Goal: Information Seeking & Learning: Learn about a topic

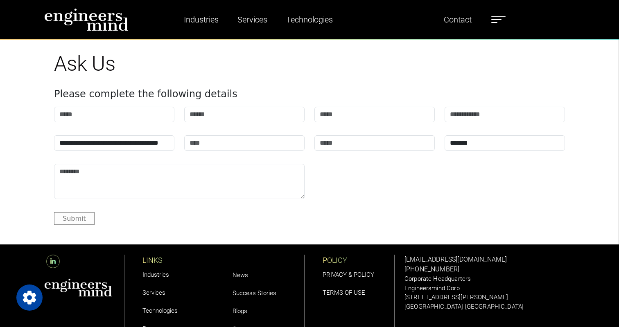
scroll to position [2851, 0]
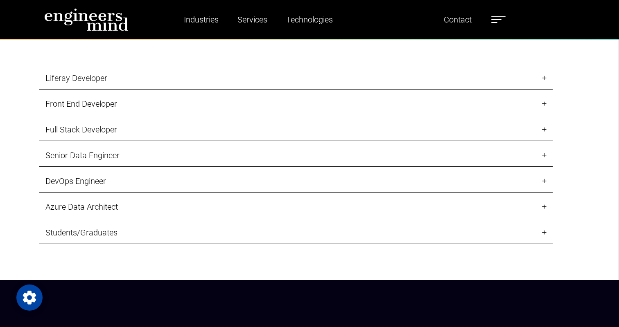
scroll to position [898, 0]
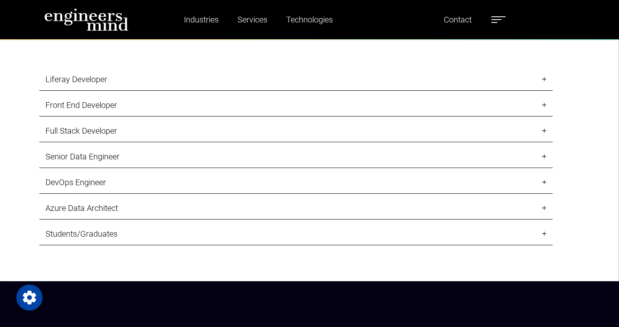
click at [284, 228] on link "Students/Graduates" at bounding box center [295, 234] width 513 height 23
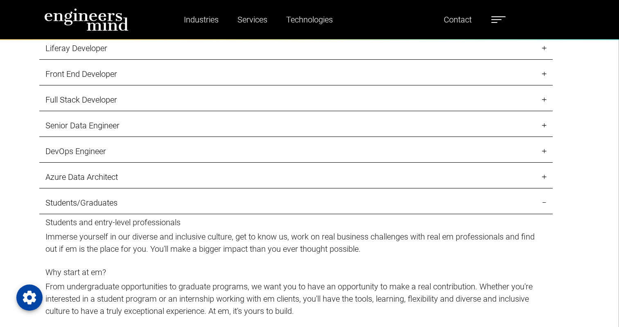
scroll to position [923, 0]
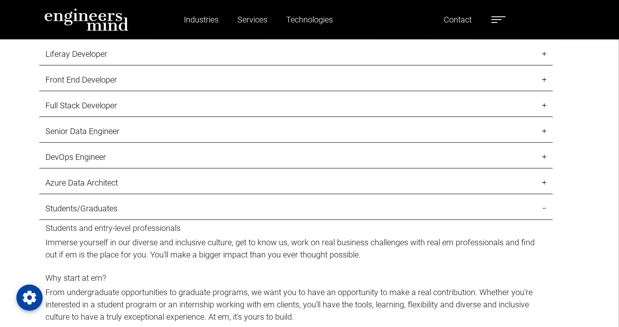
click at [287, 225] on h5 "Students and entry-level professionals" at bounding box center [295, 229] width 501 height 10
click at [135, 230] on h5 "Students and entry-level professionals" at bounding box center [295, 229] width 501 height 10
click at [547, 203] on link "Students/Graduates" at bounding box center [295, 209] width 513 height 23
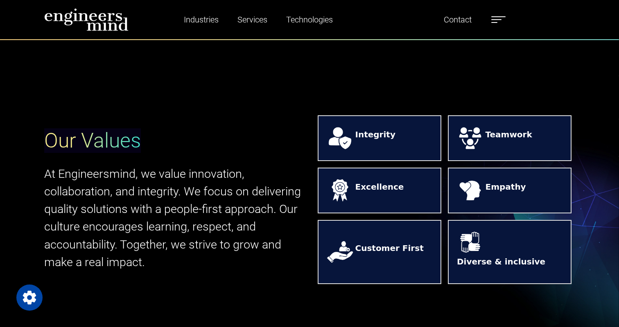
scroll to position [293, 0]
